Goal: Check status

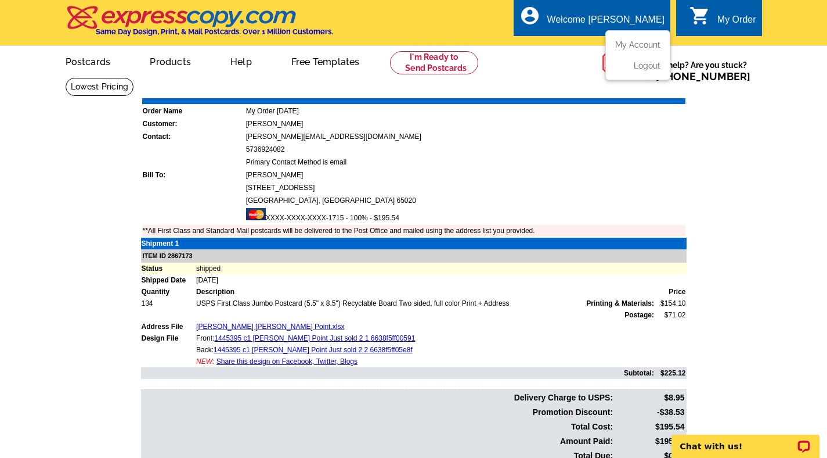
click at [638, 23] on div "Welcome [PERSON_NAME]" at bounding box center [606, 23] width 117 height 16
click at [636, 43] on link "My Account" at bounding box center [636, 44] width 50 height 10
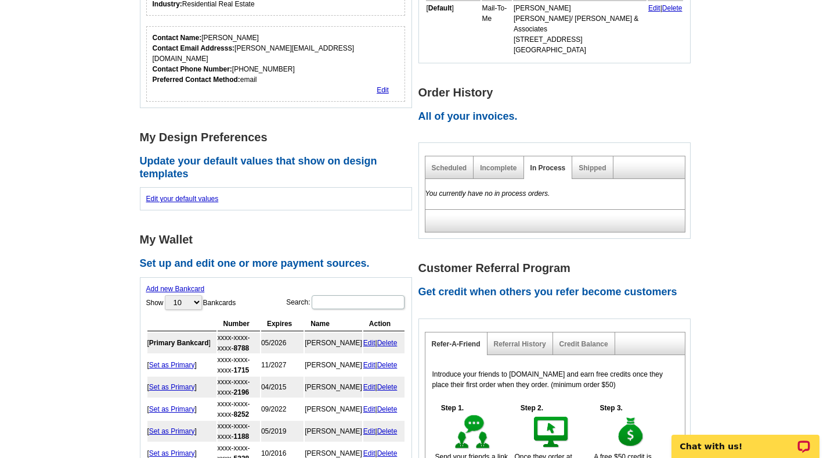
scroll to position [272, 0]
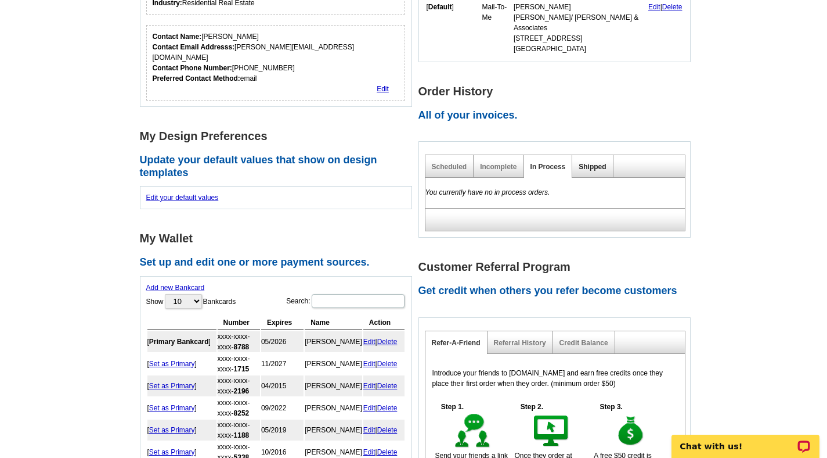
click at [599, 163] on link "Shipped" at bounding box center [592, 167] width 27 height 8
click at [458, 163] on link "Scheduled" at bounding box center [449, 167] width 35 height 8
click at [493, 163] on link "Incomplete" at bounding box center [498, 167] width 37 height 8
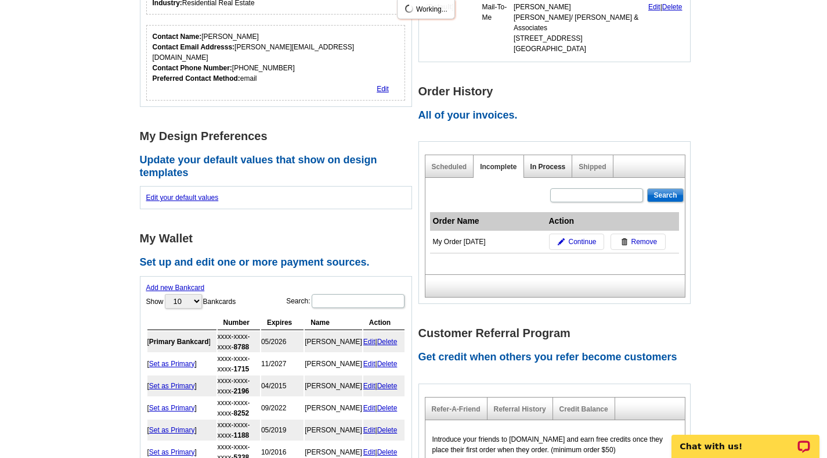
click at [537, 163] on link "In Process" at bounding box center [548, 167] width 35 height 8
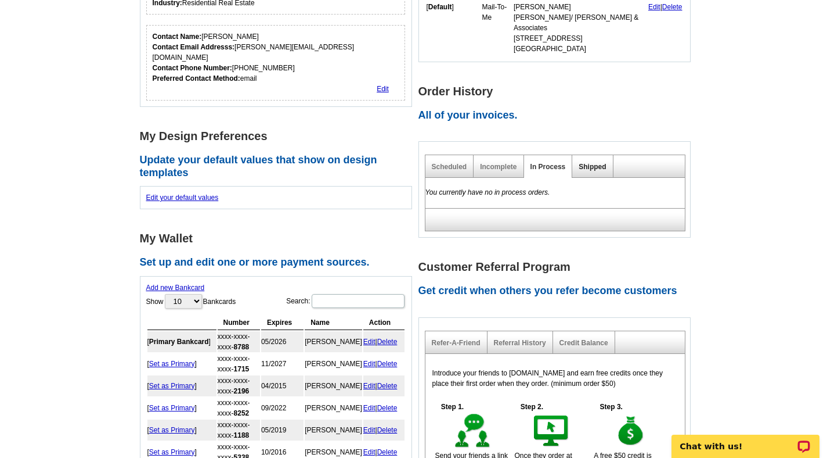
click at [583, 163] on link "Shipped" at bounding box center [592, 167] width 27 height 8
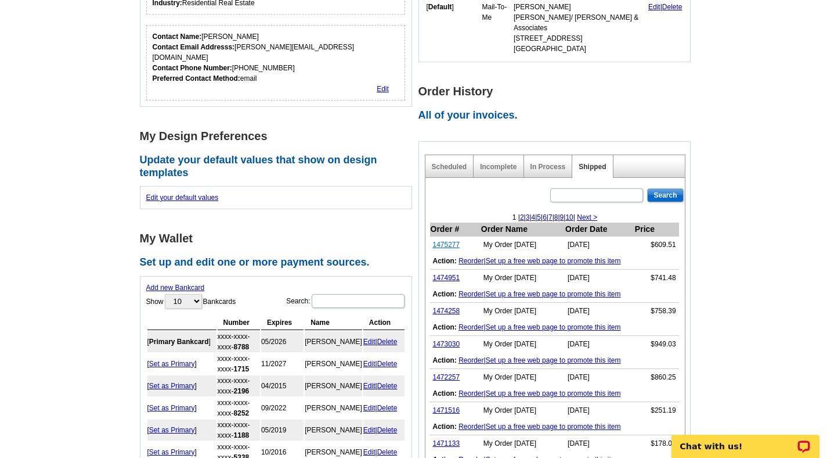
click at [440, 240] on link "1475277" at bounding box center [446, 244] width 27 height 8
